Goal: Check status

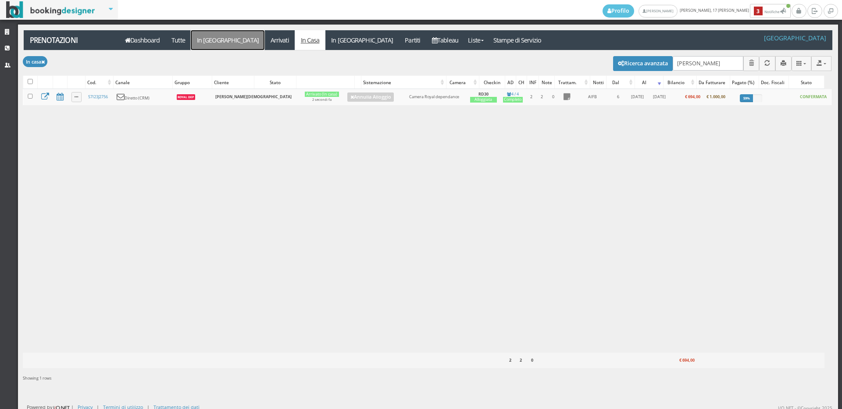
click at [203, 42] on link "In [GEOGRAPHIC_DATA]" at bounding box center [228, 40] width 74 height 20
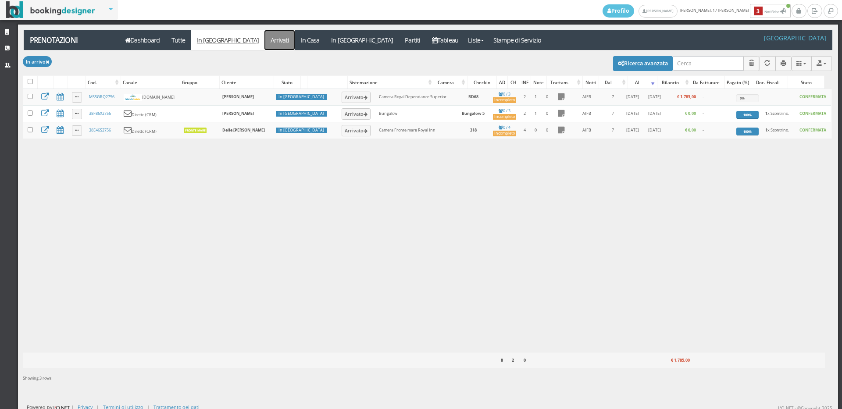
click at [265, 39] on link "Arrivati" at bounding box center [280, 40] width 30 height 20
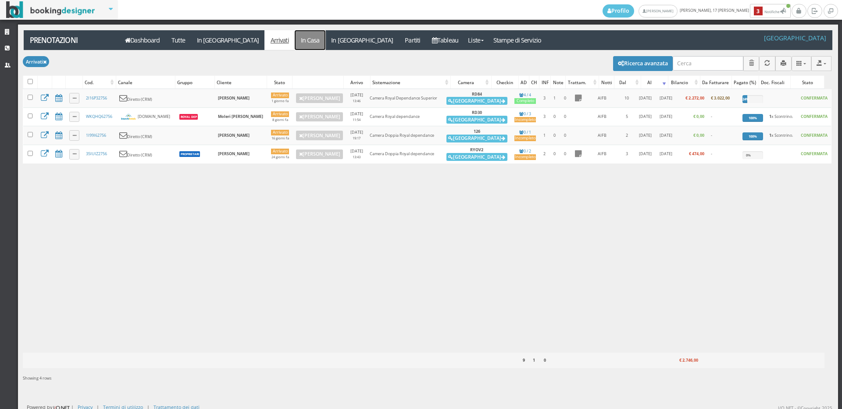
click at [295, 43] on link "In Casa" at bounding box center [310, 40] width 31 height 20
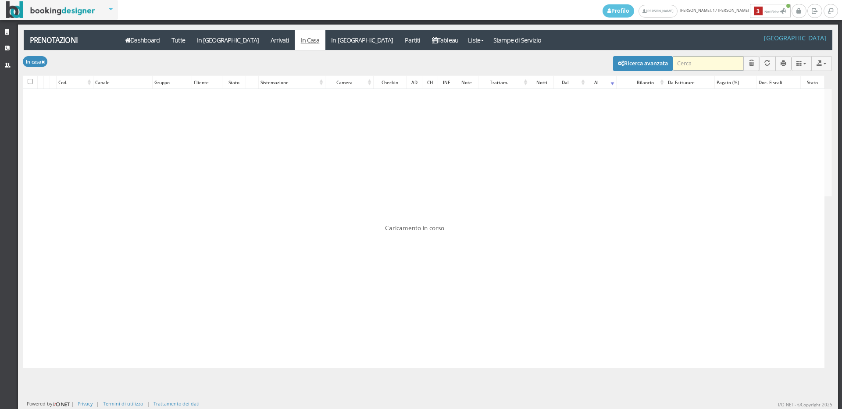
click at [682, 63] on input "search" at bounding box center [708, 63] width 71 height 14
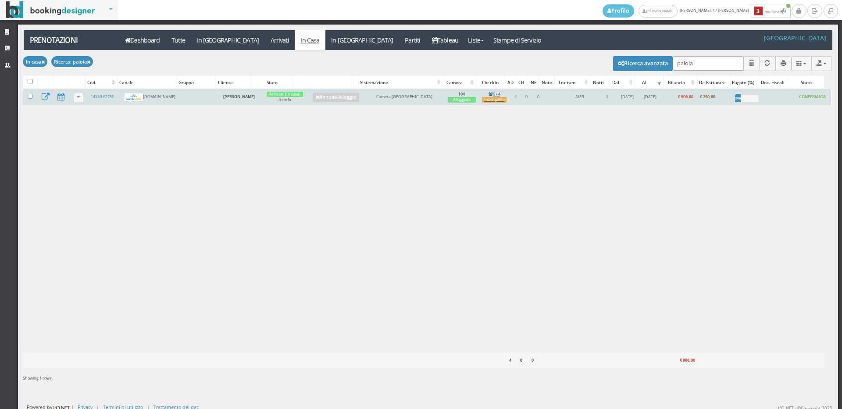
type input "paiola"
click at [489, 96] on icon at bounding box center [491, 94] width 4 height 4
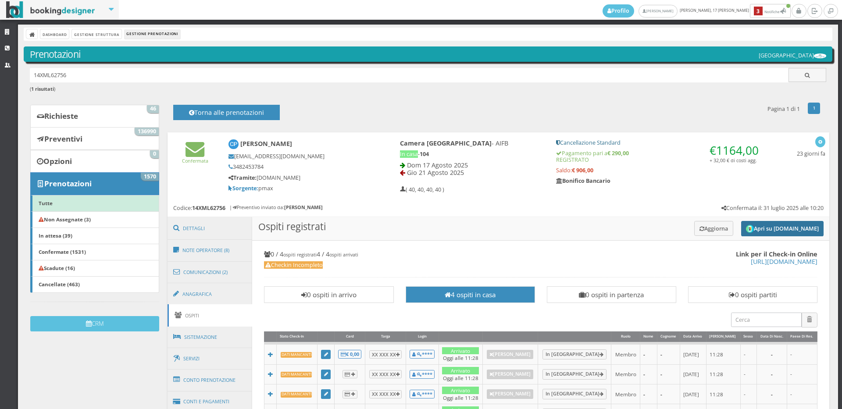
click at [769, 228] on button "Apri su Online-Check.in" at bounding box center [782, 228] width 82 height 15
click at [701, 226] on button "Aggiorna" at bounding box center [714, 228] width 39 height 14
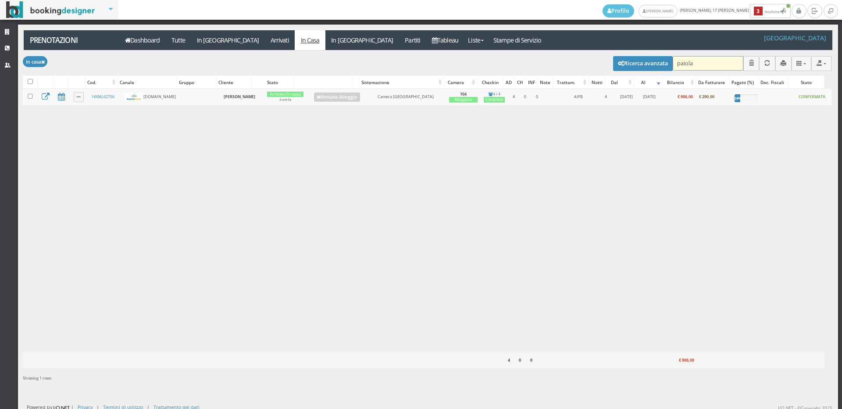
click at [698, 64] on input "paiola" at bounding box center [708, 63] width 71 height 14
